Goal: Information Seeking & Learning: Learn about a topic

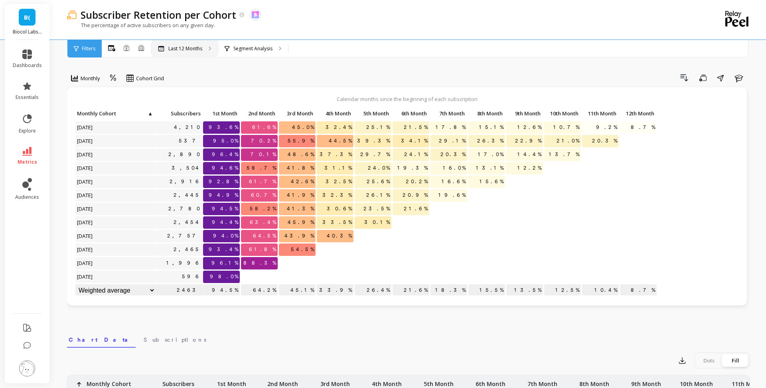
click at [211, 45] on div "Last 12 Months" at bounding box center [185, 49] width 66 height 18
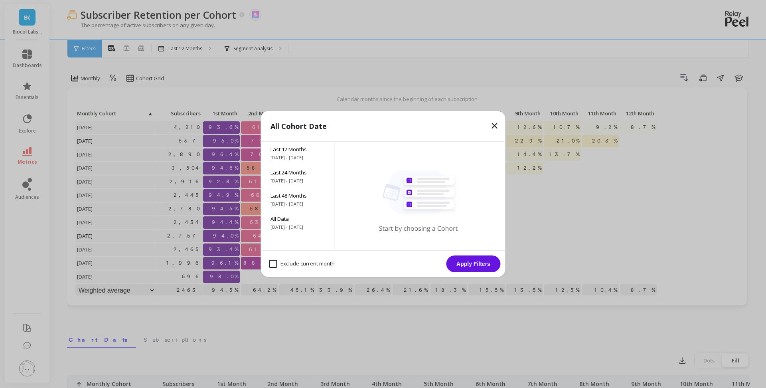
click at [318, 77] on div "All Cohort Date Last 12 Months [DATE] - [DATE] Last 24 Months [DATE] - [DATE] L…" at bounding box center [383, 194] width 766 height 388
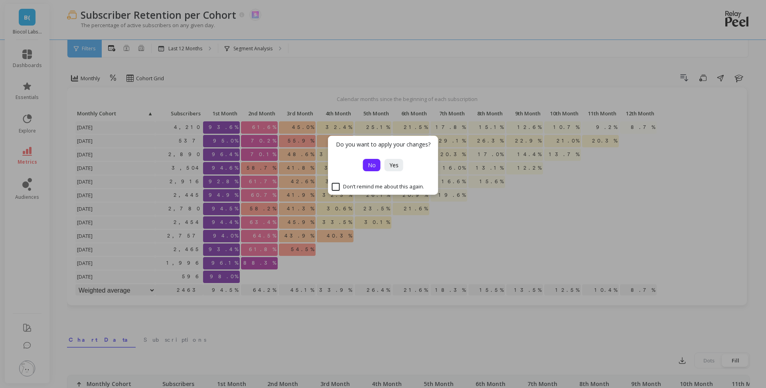
click at [368, 164] on span "No" at bounding box center [372, 165] width 8 height 8
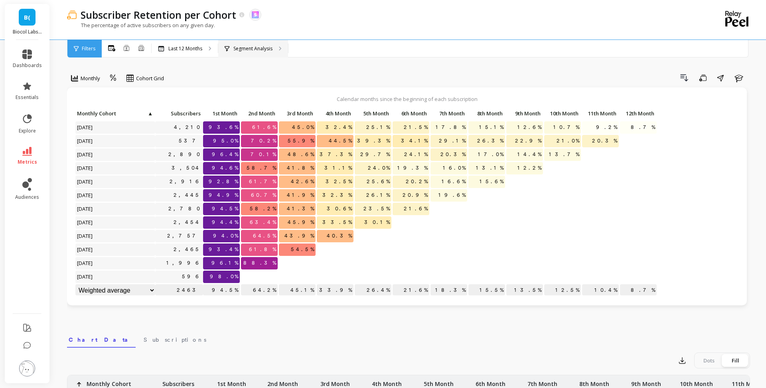
click at [263, 52] on div "Segment Analysis" at bounding box center [253, 49] width 70 height 18
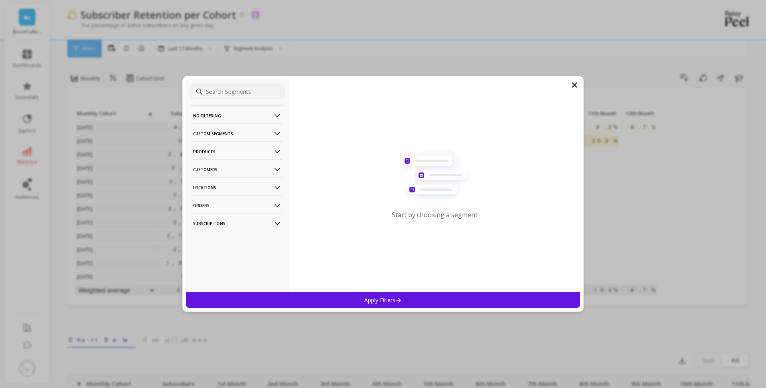
click at [239, 155] on p "Products" at bounding box center [237, 151] width 89 height 20
click at [222, 197] on div "SKUs" at bounding box center [237, 194] width 95 height 13
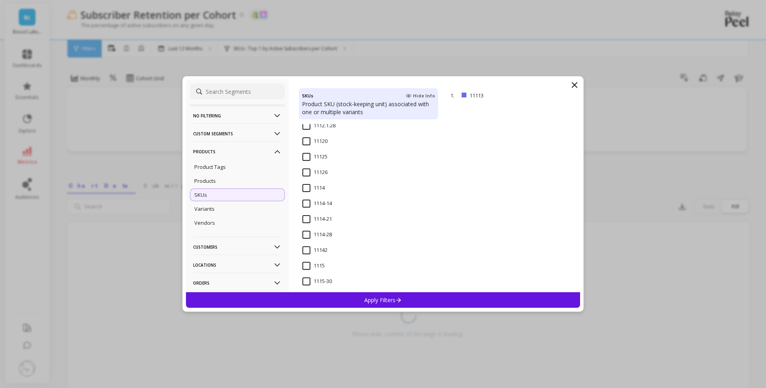
scroll to position [340, 0]
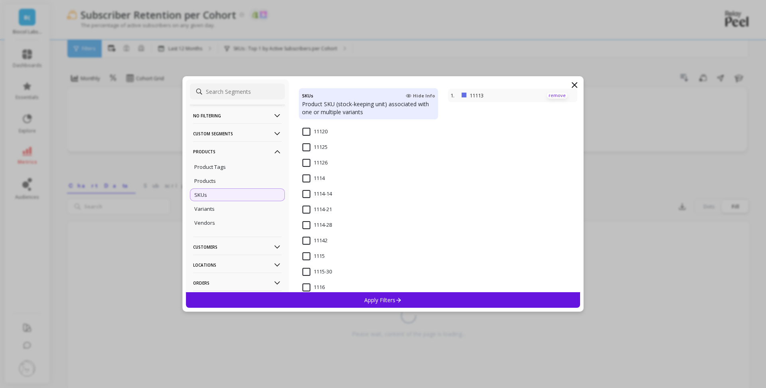
click at [555, 97] on p "remove" at bounding box center [557, 96] width 20 height 6
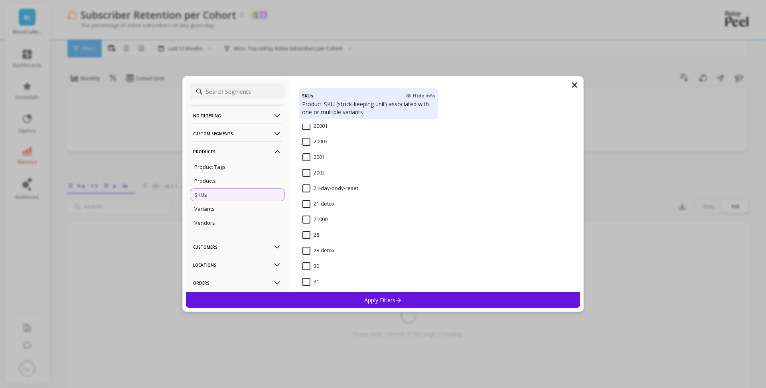
click at [327, 252] on input "28-detox" at bounding box center [319, 251] width 32 height 8
click at [364, 297] on p "Apply Filters" at bounding box center [383, 300] width 38 height 8
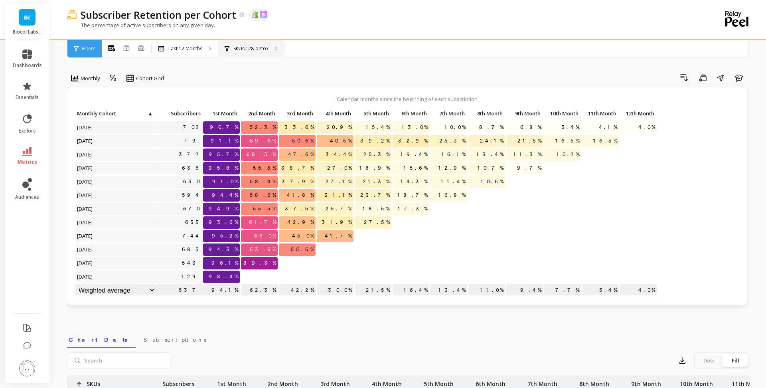
click at [253, 47] on p "SKUs : 28-detox" at bounding box center [251, 49] width 35 height 6
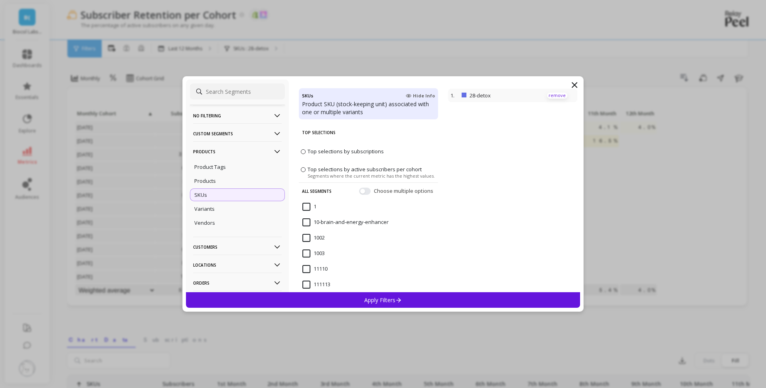
click at [551, 97] on p "remove" at bounding box center [557, 96] width 20 height 6
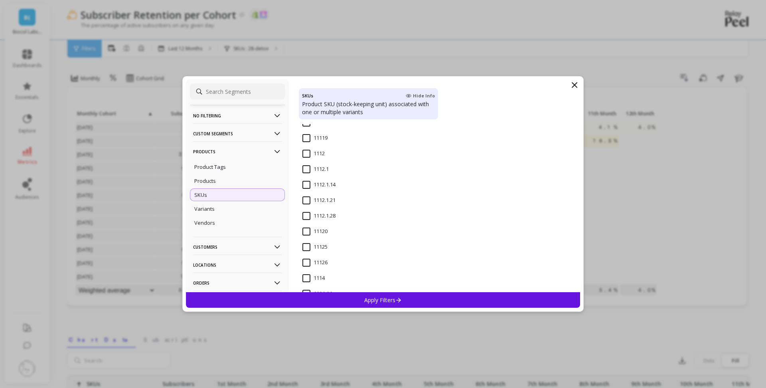
scroll to position [244, 0]
click at [308, 149] on input "1112" at bounding box center [314, 150] width 22 height 8
click at [402, 300] on icon at bounding box center [399, 300] width 7 height 7
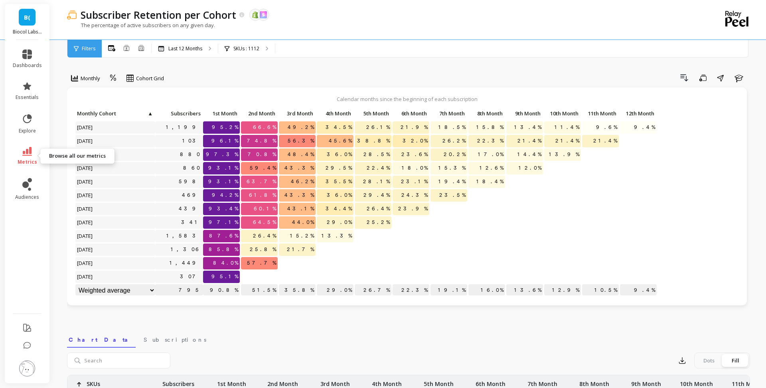
click at [35, 157] on link "metrics" at bounding box center [27, 156] width 29 height 18
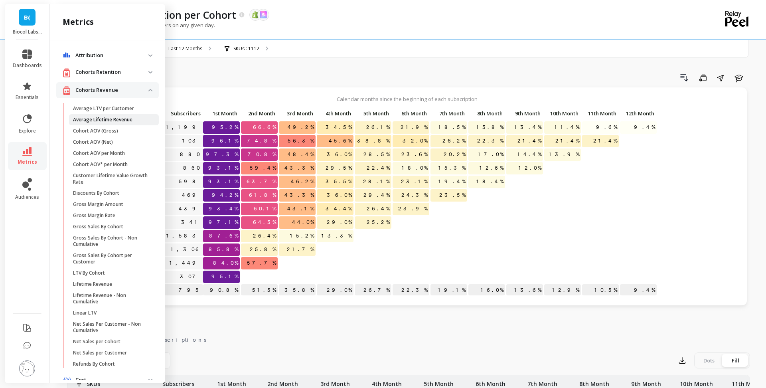
click at [100, 117] on p "Average Lifetime Revenue" at bounding box center [102, 120] width 59 height 6
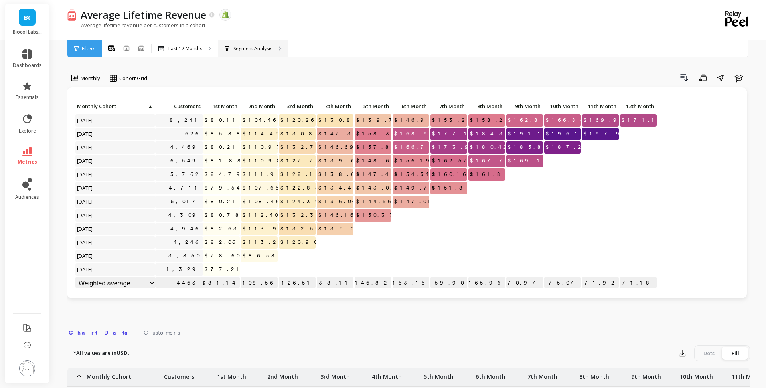
click at [243, 53] on div "Segment Analysis" at bounding box center [253, 49] width 70 height 18
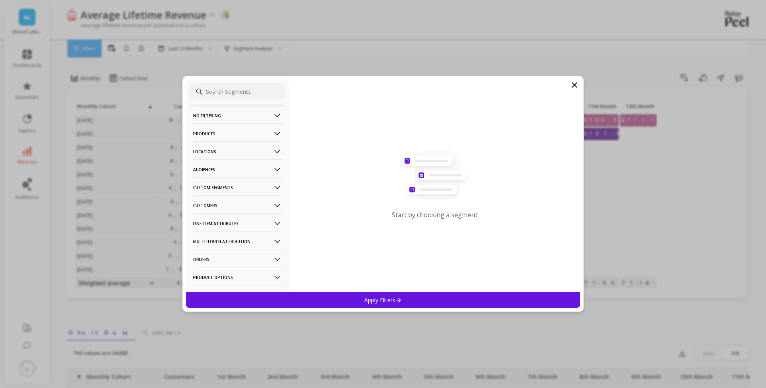
click at [239, 204] on p "Customers" at bounding box center [237, 205] width 89 height 20
click at [232, 132] on p "Products" at bounding box center [237, 133] width 89 height 20
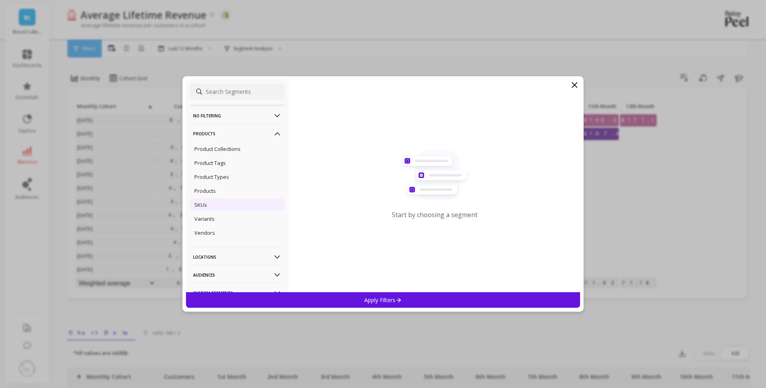
click at [222, 203] on div "SKUs" at bounding box center [237, 204] width 95 height 13
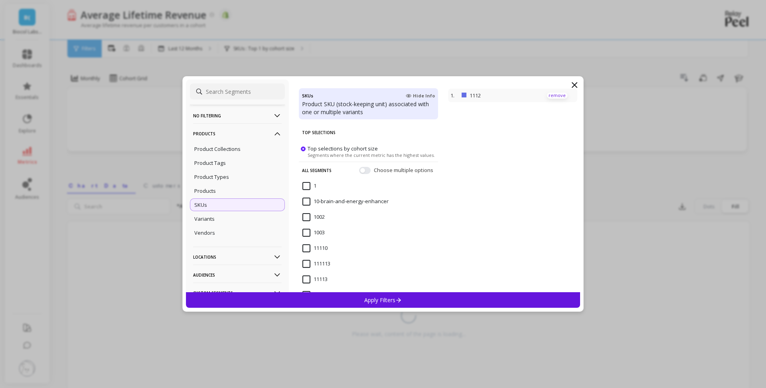
click at [557, 93] on p "remove" at bounding box center [557, 96] width 20 height 6
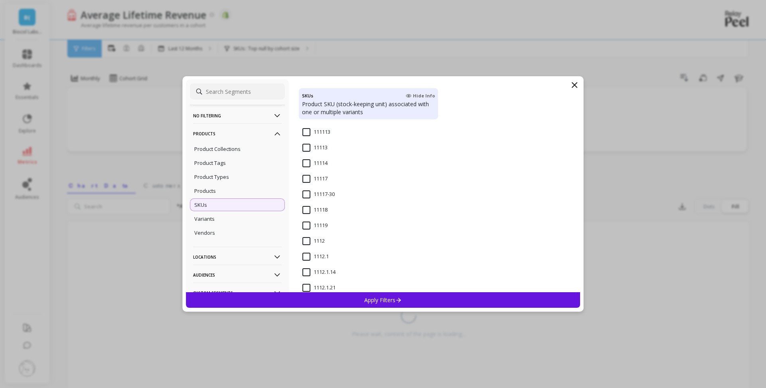
scroll to position [133, 0]
click at [311, 235] on div "1112" at bounding box center [368, 244] width 139 height 24
click at [367, 301] on p "Apply Filters" at bounding box center [383, 300] width 38 height 8
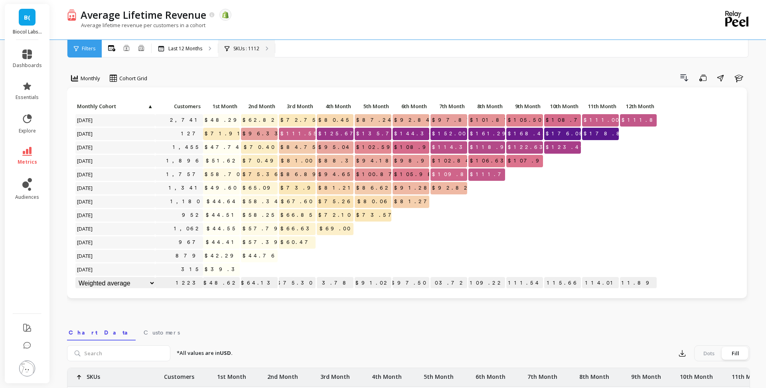
click at [260, 45] on div "SKUs : 1112" at bounding box center [246, 49] width 57 height 18
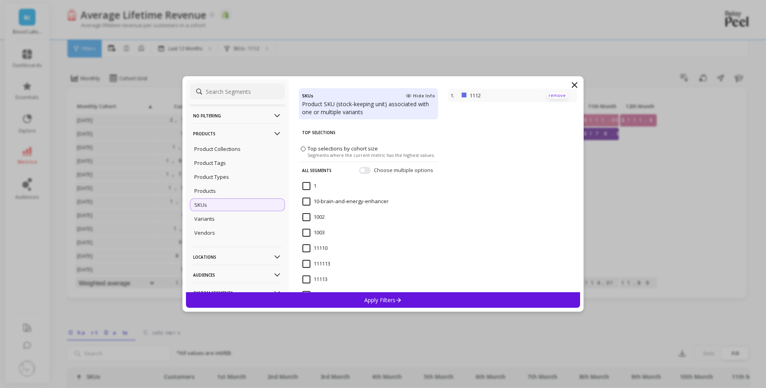
click at [562, 96] on p "remove" at bounding box center [557, 96] width 20 height 6
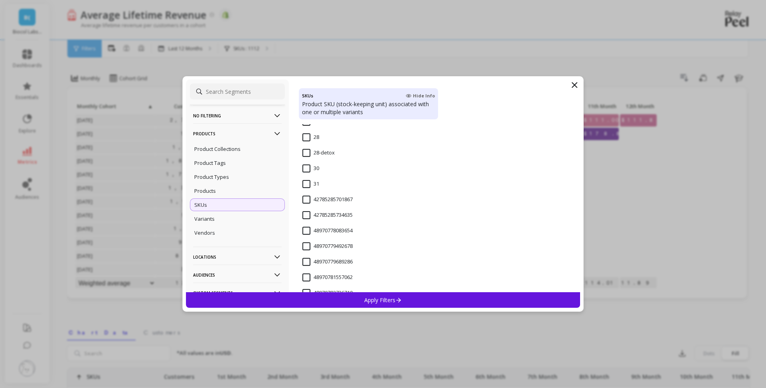
scroll to position [839, 0]
click at [309, 154] on input "28-detox" at bounding box center [319, 156] width 32 height 8
click at [379, 299] on p "Apply Filters" at bounding box center [383, 300] width 38 height 8
